Goal: Information Seeking & Learning: Learn about a topic

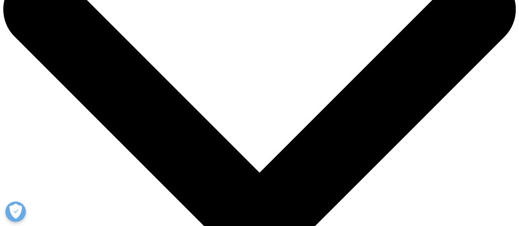
scroll to position [141, 484]
drag, startPoint x: 22, startPoint y: 66, endPoint x: 267, endPoint y: 167, distance: 265.6
copy div "The Future of Pharmacovigilance: Integrating AI with Drug Safety Systems"
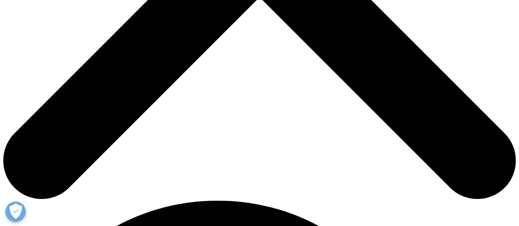
scroll to position [369, 0]
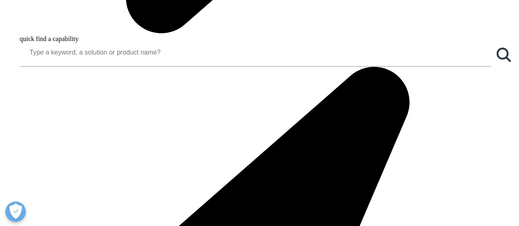
scroll to position [779, 0]
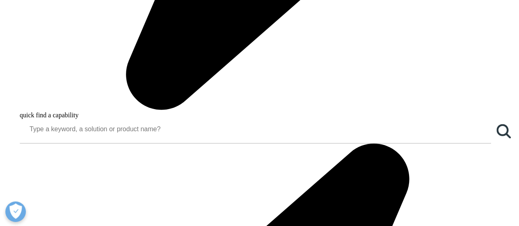
scroll to position [779, 0]
